Goal: Information Seeking & Learning: Learn about a topic

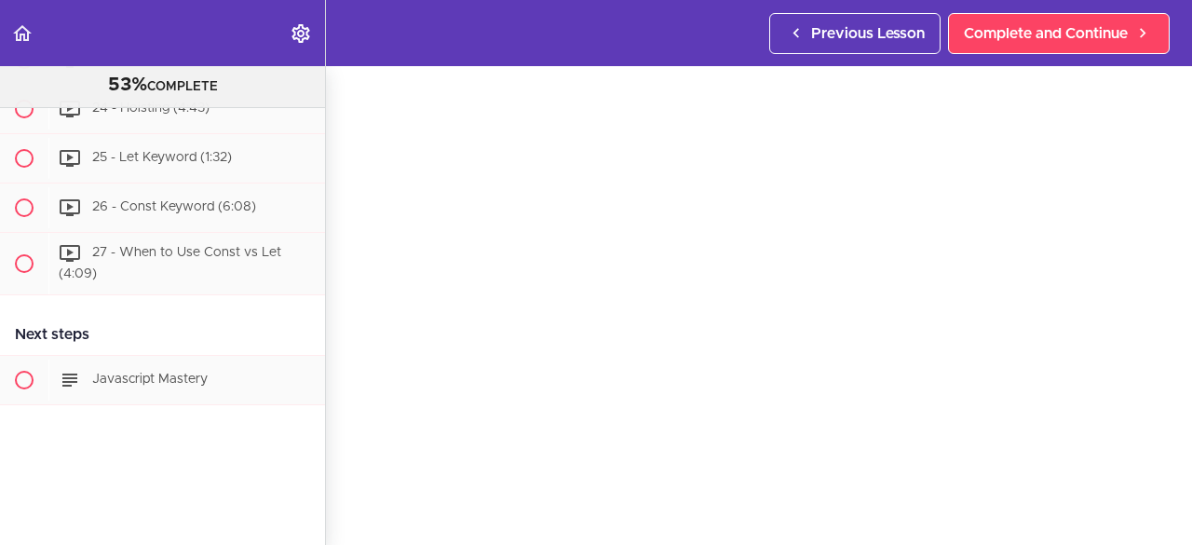
scroll to position [76, 0]
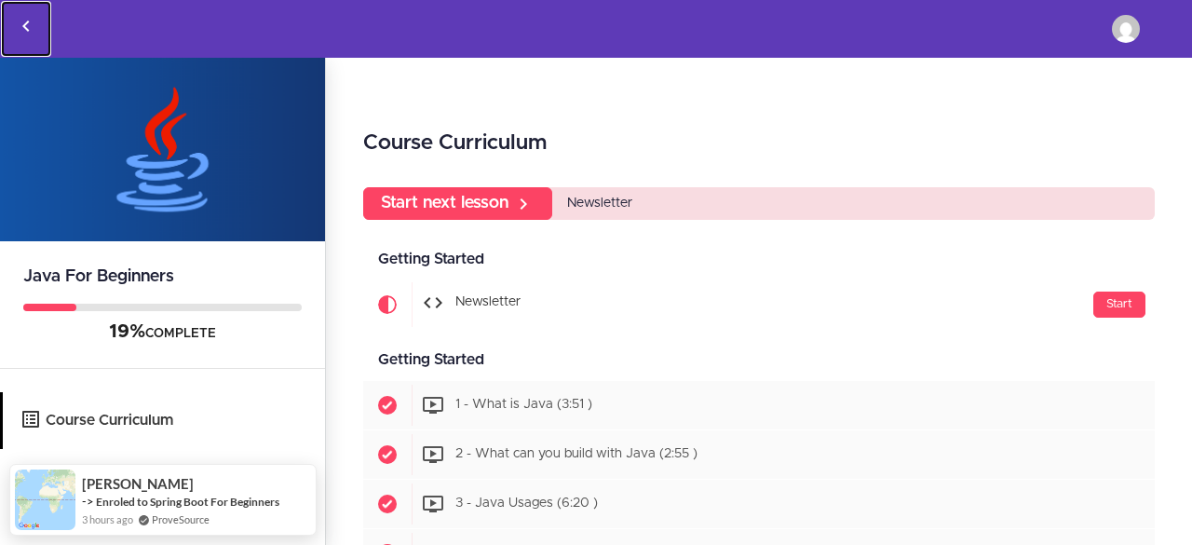
click at [32, 20] on icon "Back to courses" at bounding box center [26, 26] width 22 height 22
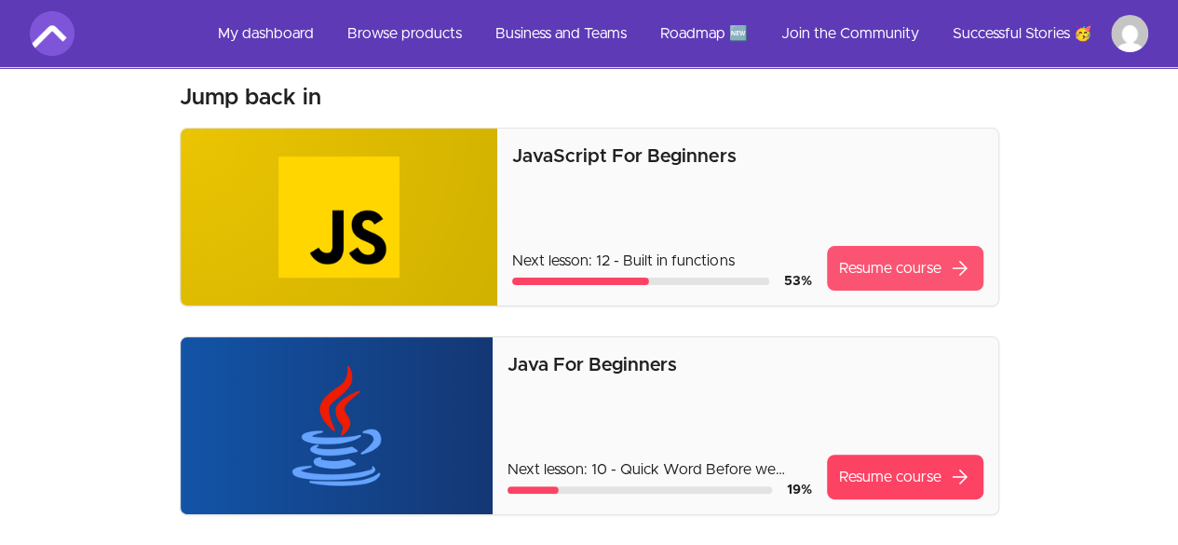
click at [886, 275] on link "Resume course arrow_forward" at bounding box center [905, 268] width 156 height 45
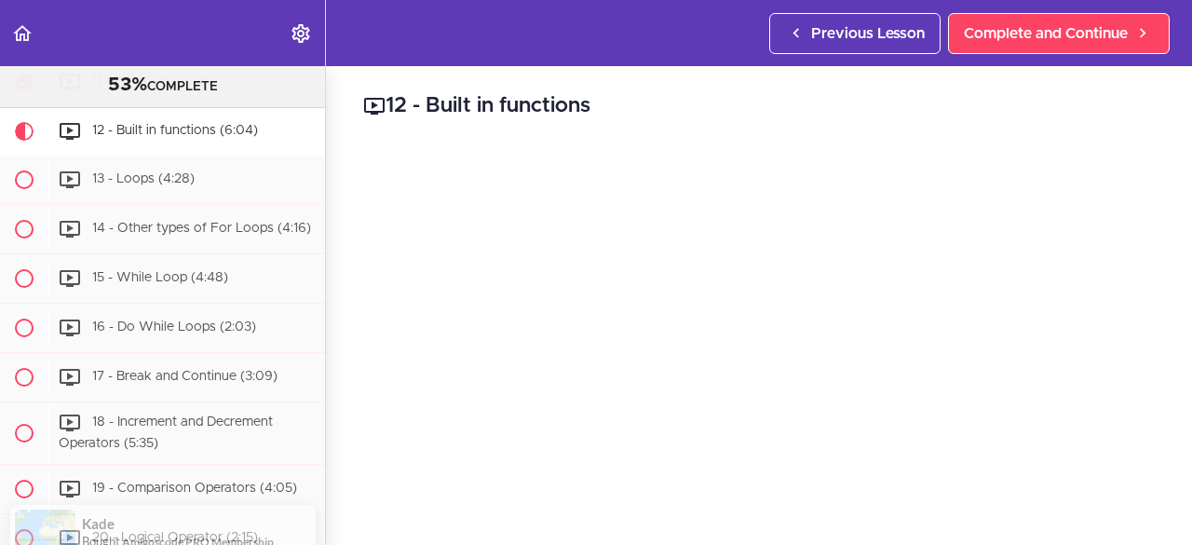
click at [944, 112] on h2 "12 - Built in functions" at bounding box center [759, 106] width 792 height 32
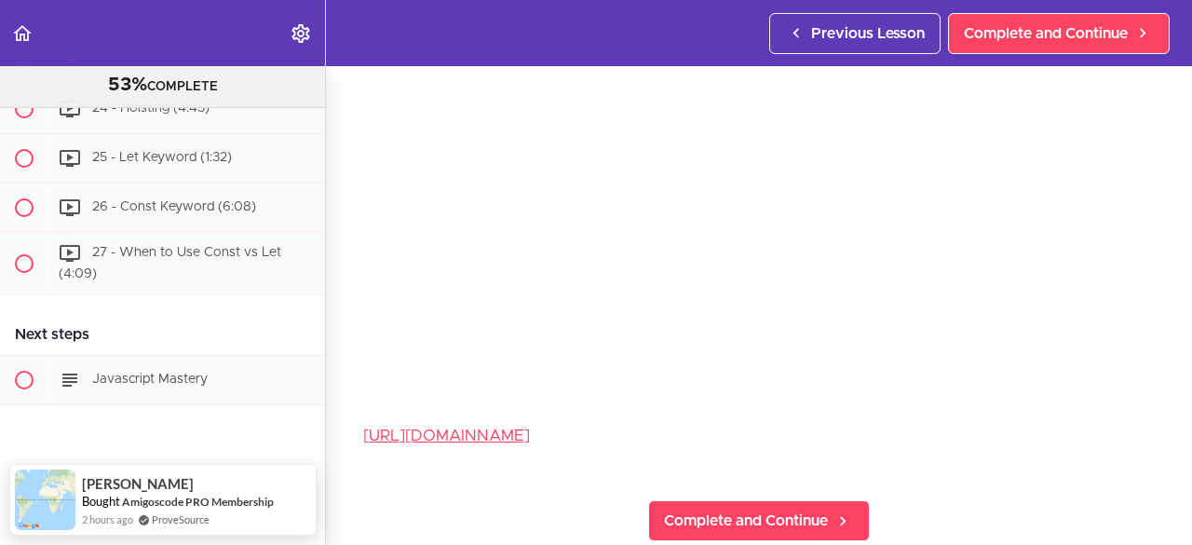
scroll to position [203, 0]
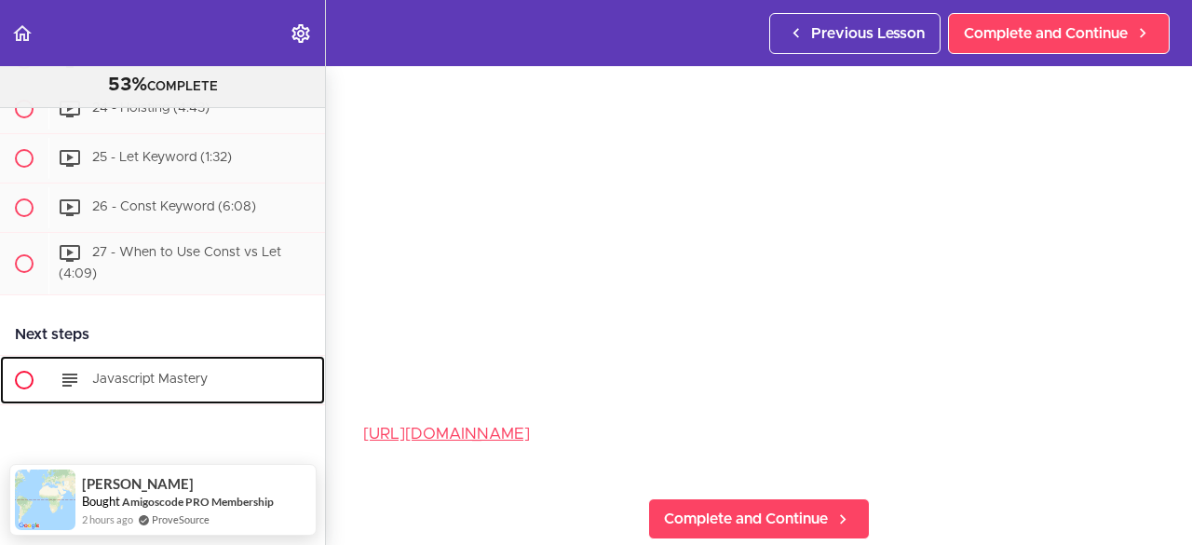
click at [145, 372] on span "Javascript Mastery" at bounding box center [149, 378] width 115 height 13
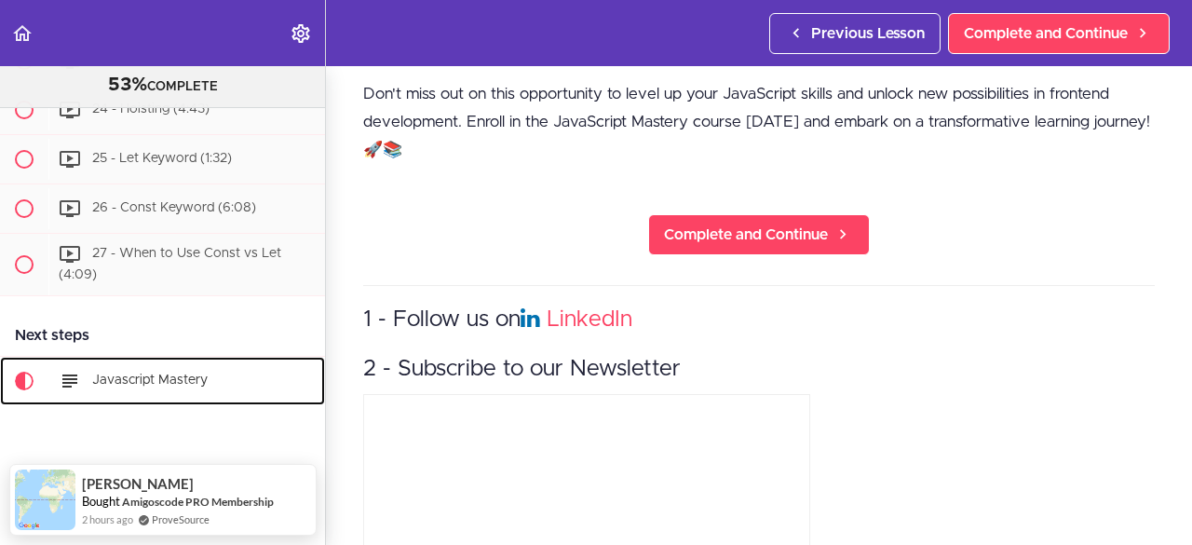
scroll to position [901, 0]
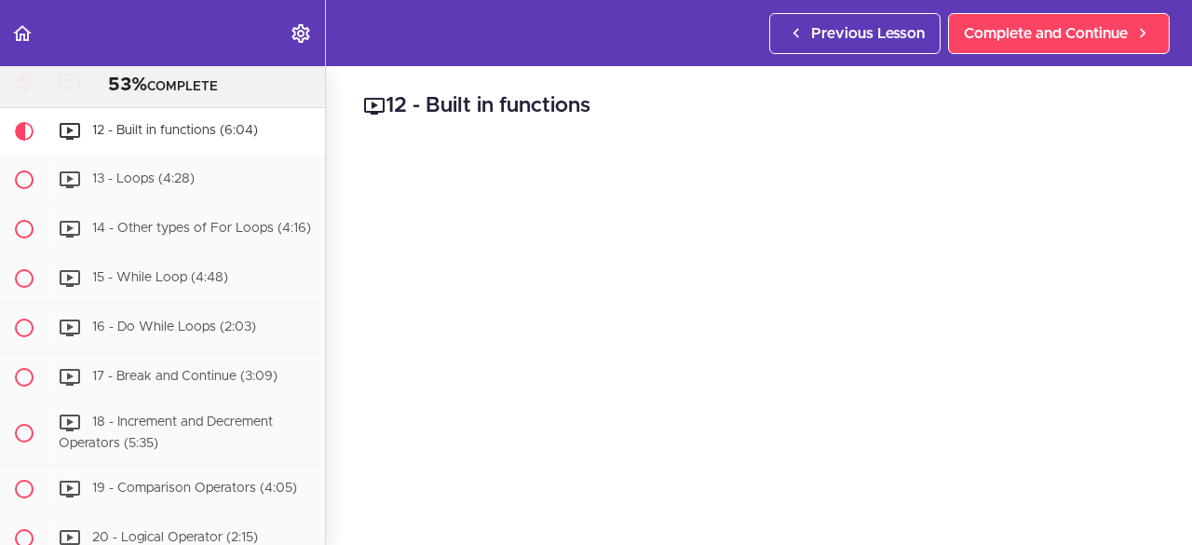
scroll to position [1251, 0]
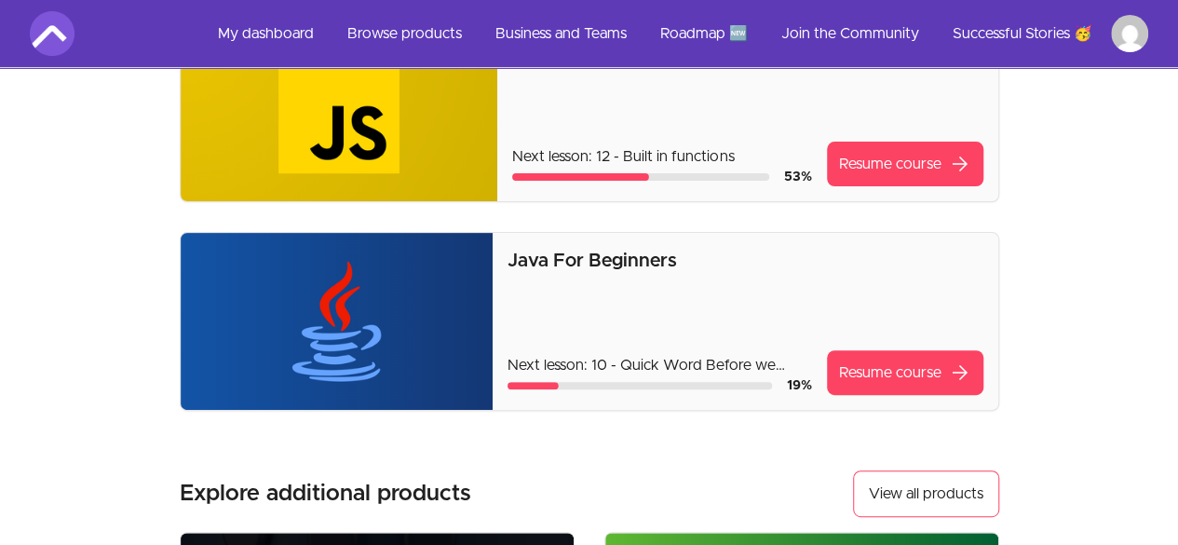
scroll to position [204, 0]
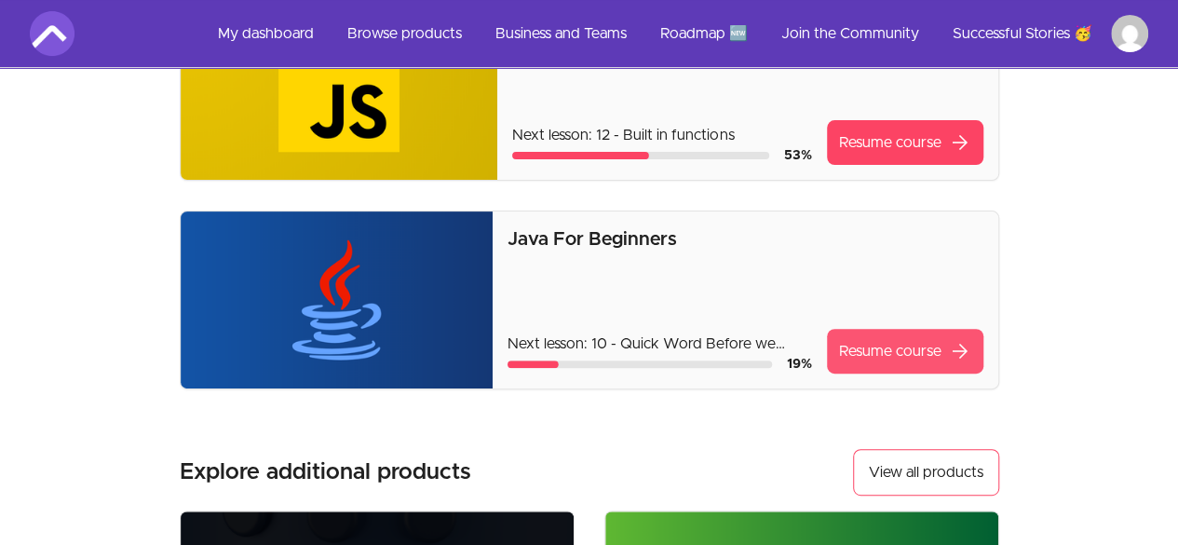
click at [892, 344] on link "Resume course arrow_forward" at bounding box center [905, 351] width 156 height 45
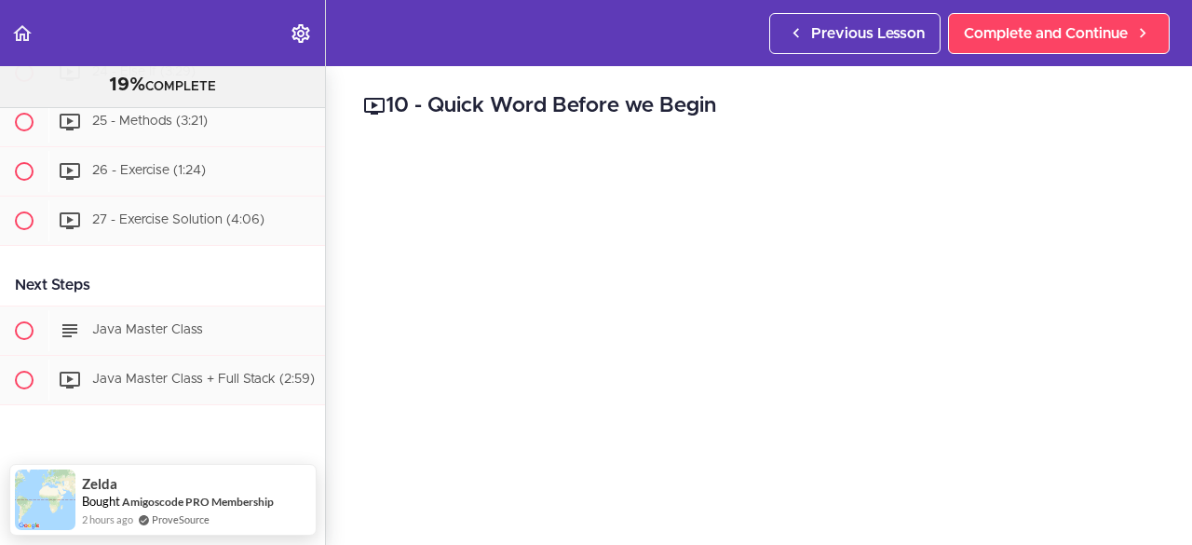
scroll to position [2667, 0]
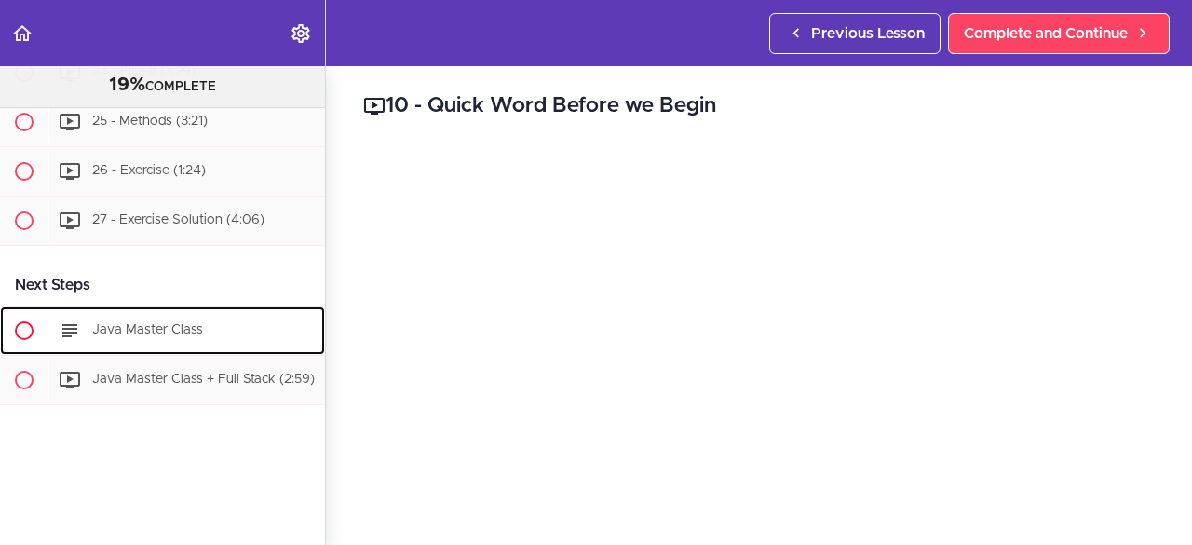
click at [158, 310] on div "Java Master Class" at bounding box center [186, 330] width 277 height 41
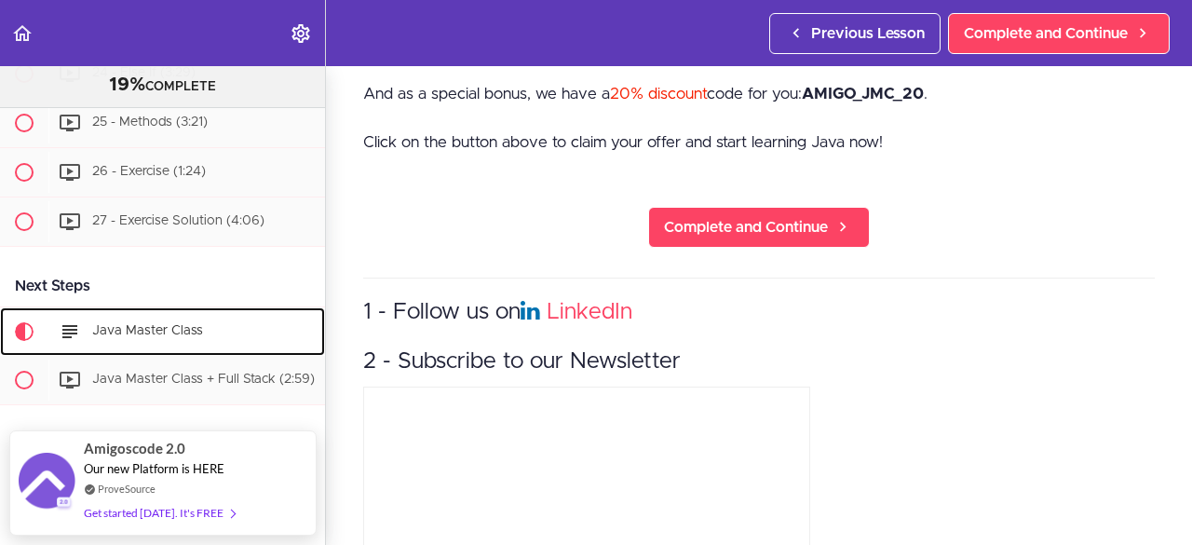
scroll to position [1337, 0]
